Goal: Find specific page/section: Find specific page/section

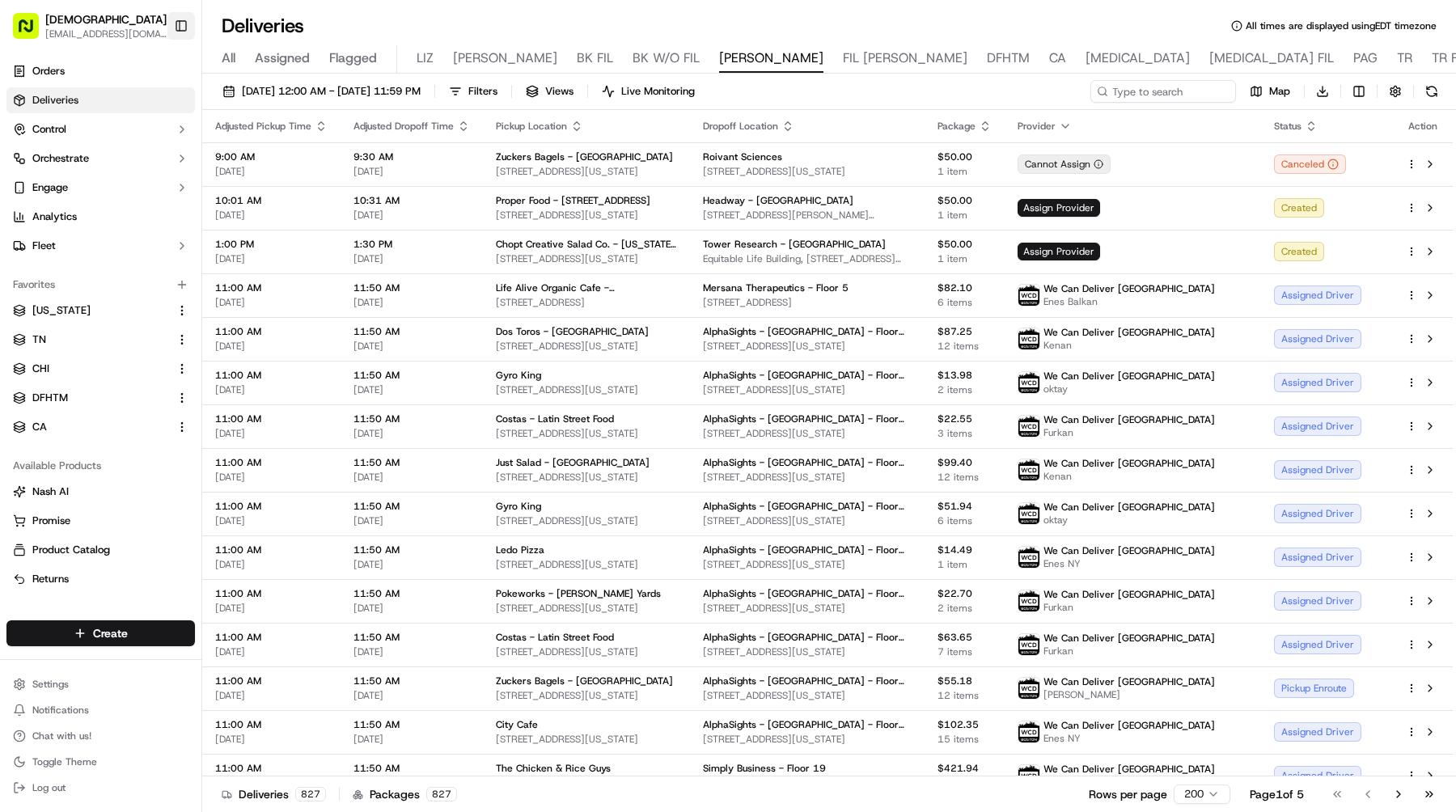
click at [183, 21] on button "Toggle Sidebar" at bounding box center [182, 26] width 28 height 28
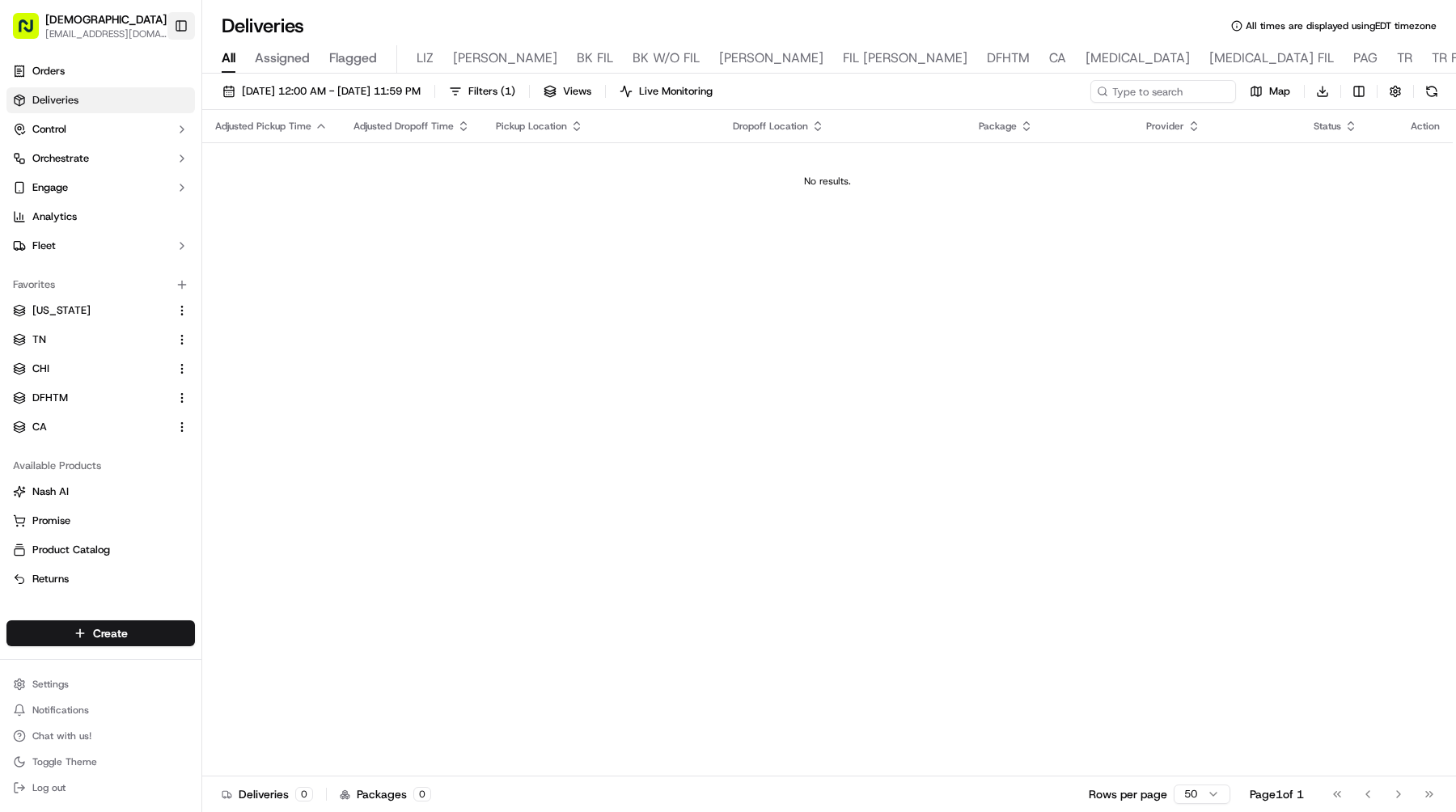
click at [178, 23] on button "Toggle Sidebar" at bounding box center [182, 26] width 28 height 28
